Goal: Find contact information: Find contact information

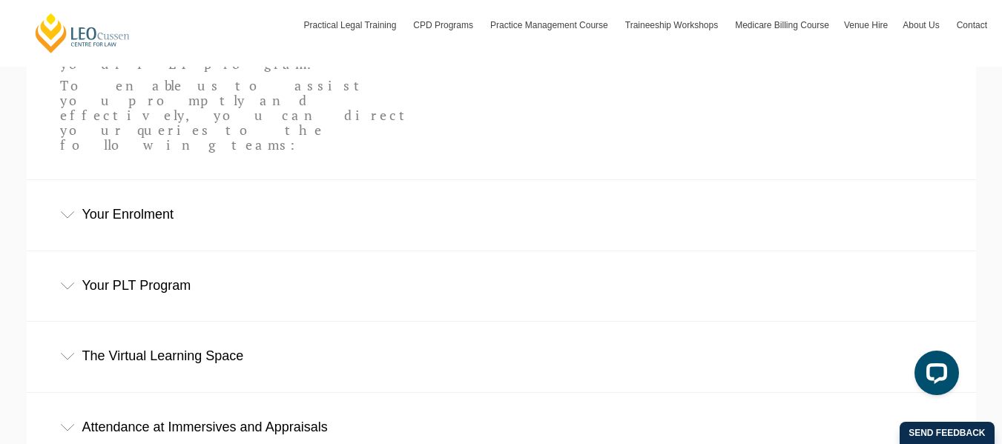
scroll to position [559, 0]
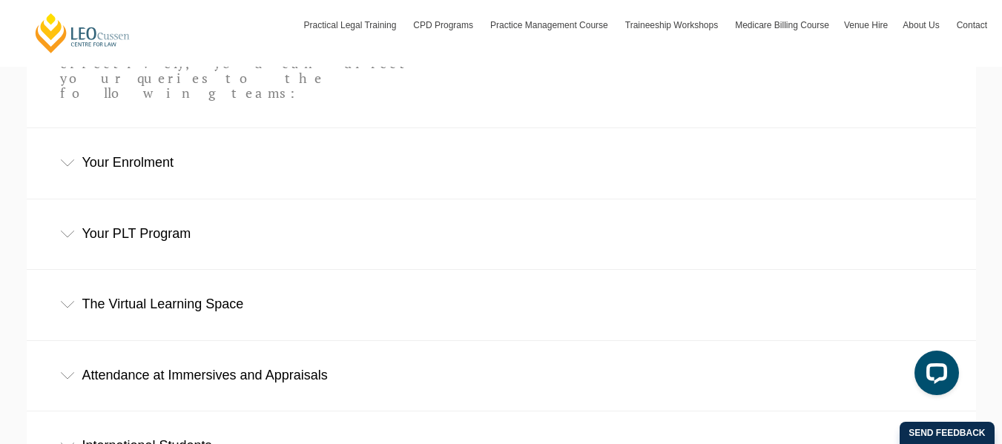
click at [219, 200] on div "Your PLT Program" at bounding box center [502, 234] width 950 height 69
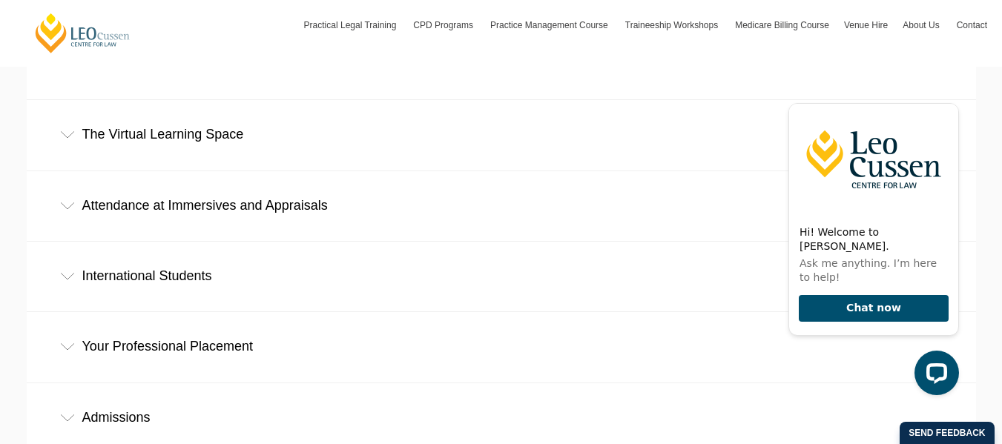
scroll to position [823, 0]
click at [249, 312] on div "Your Professional Placement" at bounding box center [502, 346] width 950 height 69
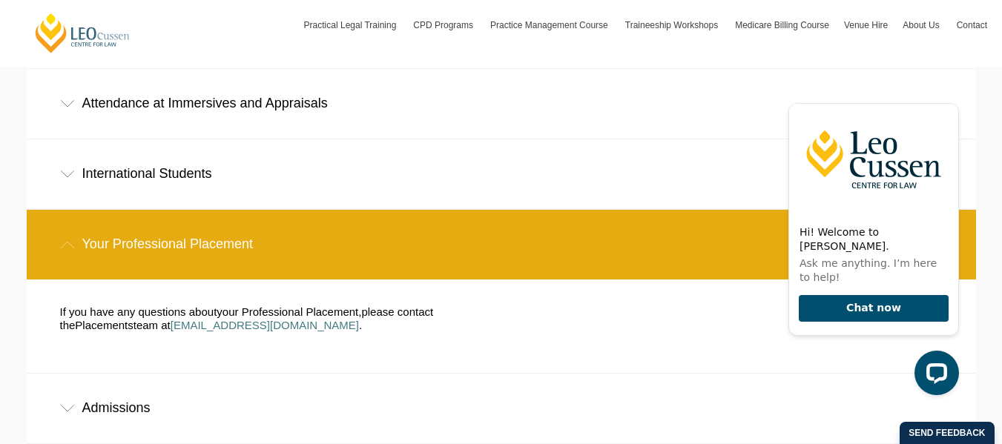
scroll to position [947, 0]
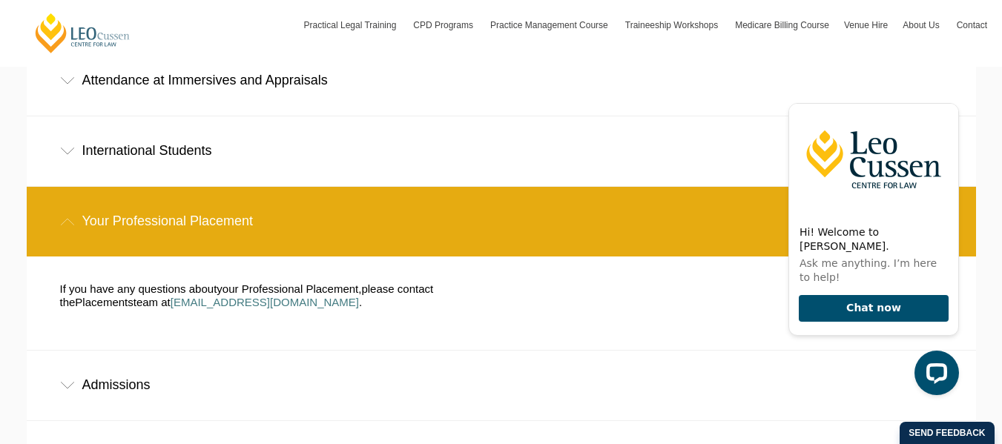
click at [271, 351] on div "Admissions" at bounding box center [502, 385] width 950 height 69
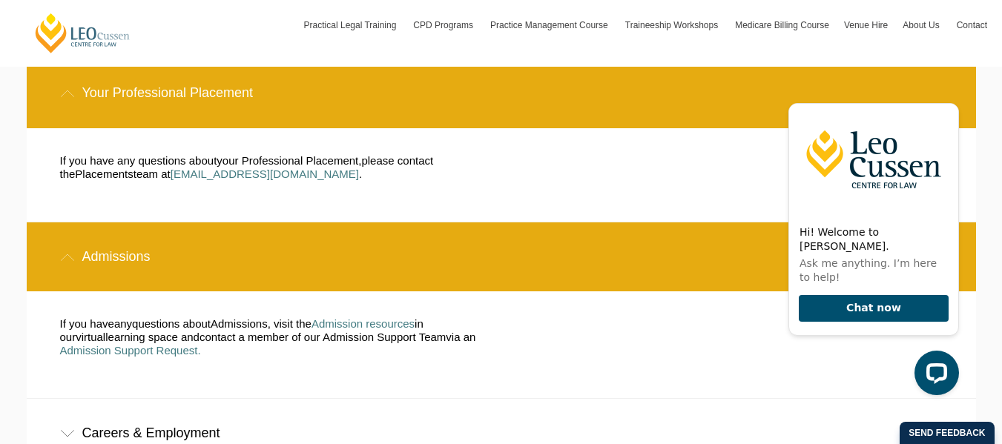
scroll to position [1033, 0]
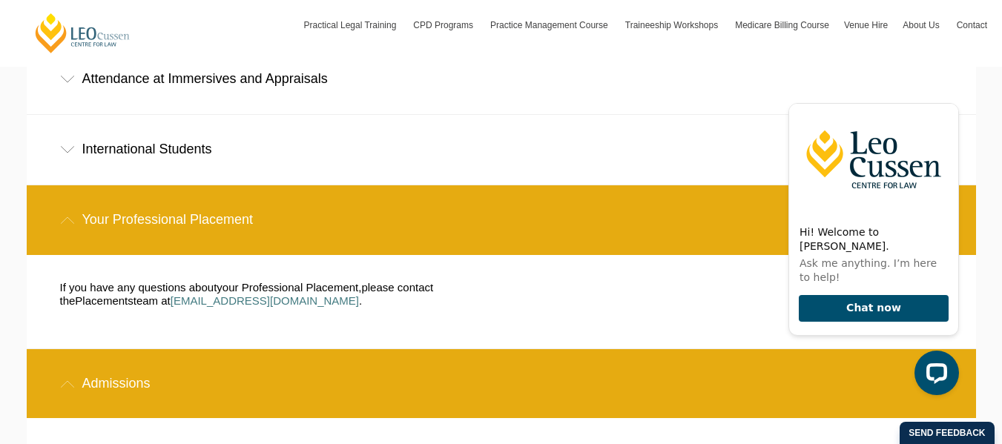
scroll to position [948, 0]
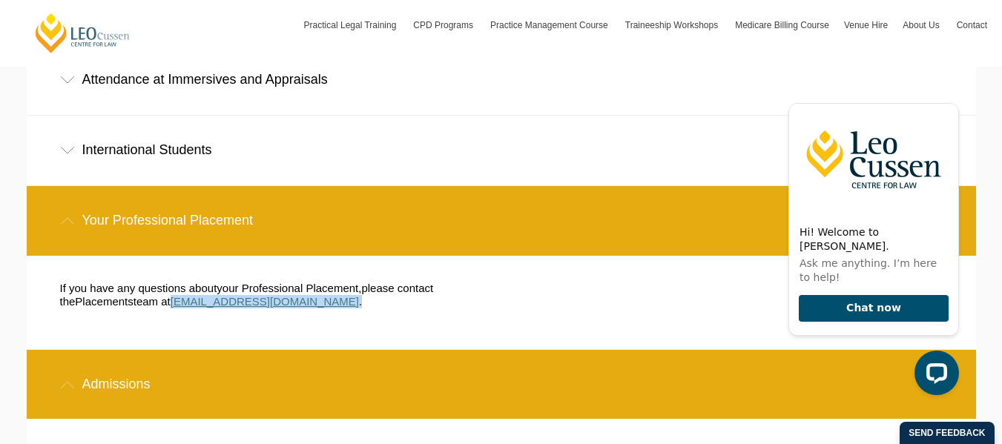
drag, startPoint x: 313, startPoint y: 233, endPoint x: 161, endPoint y: 234, distance: 152.1
click at [161, 282] on p "If you have any questions about your Professional Placement , please contact th…" at bounding box center [269, 295] width 419 height 27
copy p "[EMAIL_ADDRESS][DOMAIN_NAME] ."
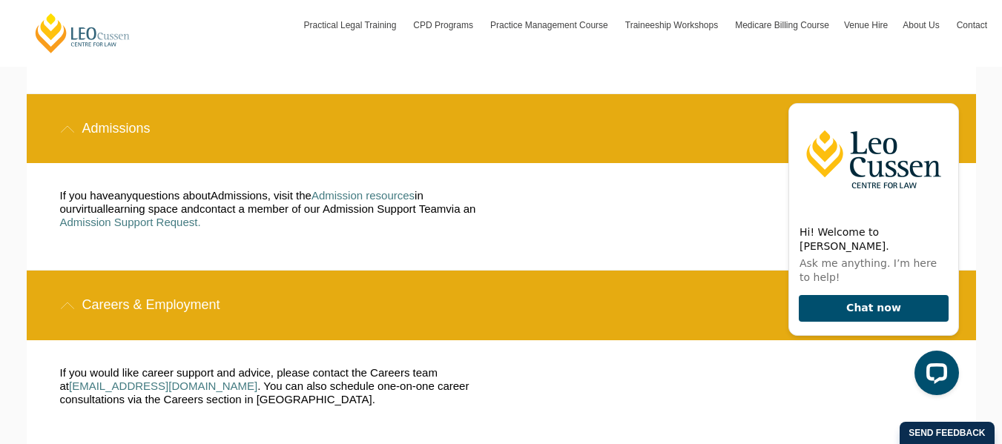
scroll to position [1205, 0]
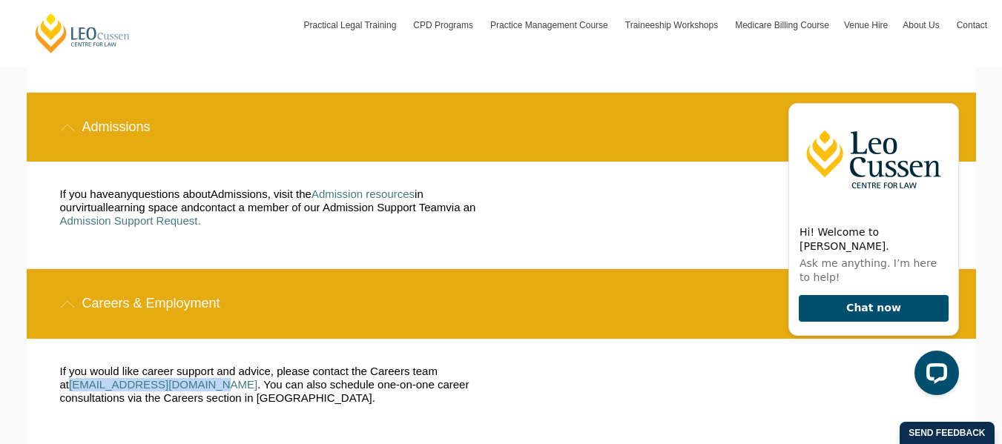
drag, startPoint x: 49, startPoint y: 315, endPoint x: 195, endPoint y: 315, distance: 146.1
click at [195, 365] on div "If you would like career support and advice, please contact the Careers team at…" at bounding box center [269, 392] width 441 height 55
copy link "[EMAIL_ADDRESS][DOMAIN_NAME]"
